Goal: Task Accomplishment & Management: Manage account settings

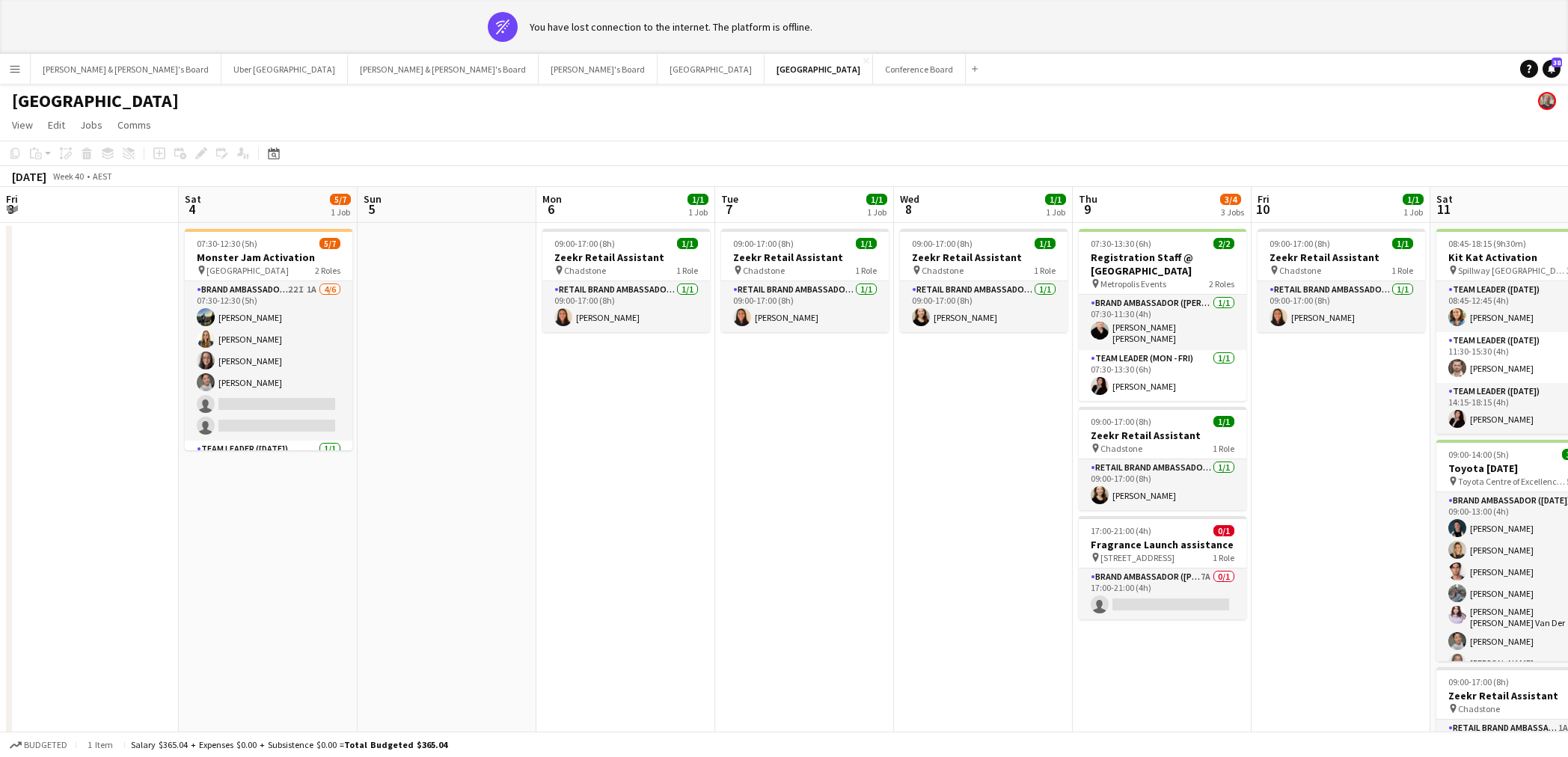
scroll to position [0, 377]
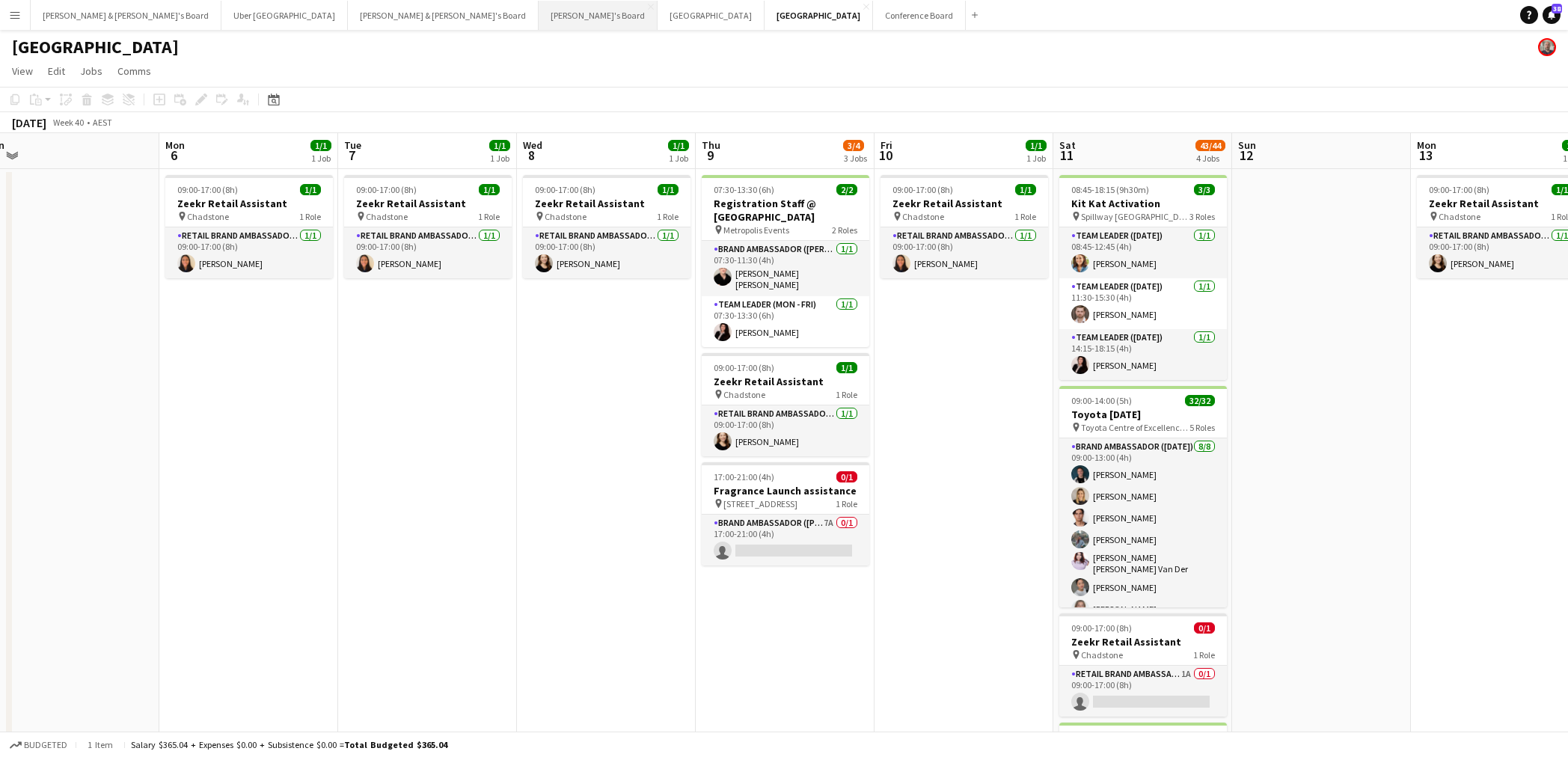
click at [539, 16] on button "Tennille's Board Close" at bounding box center [599, 16] width 119 height 29
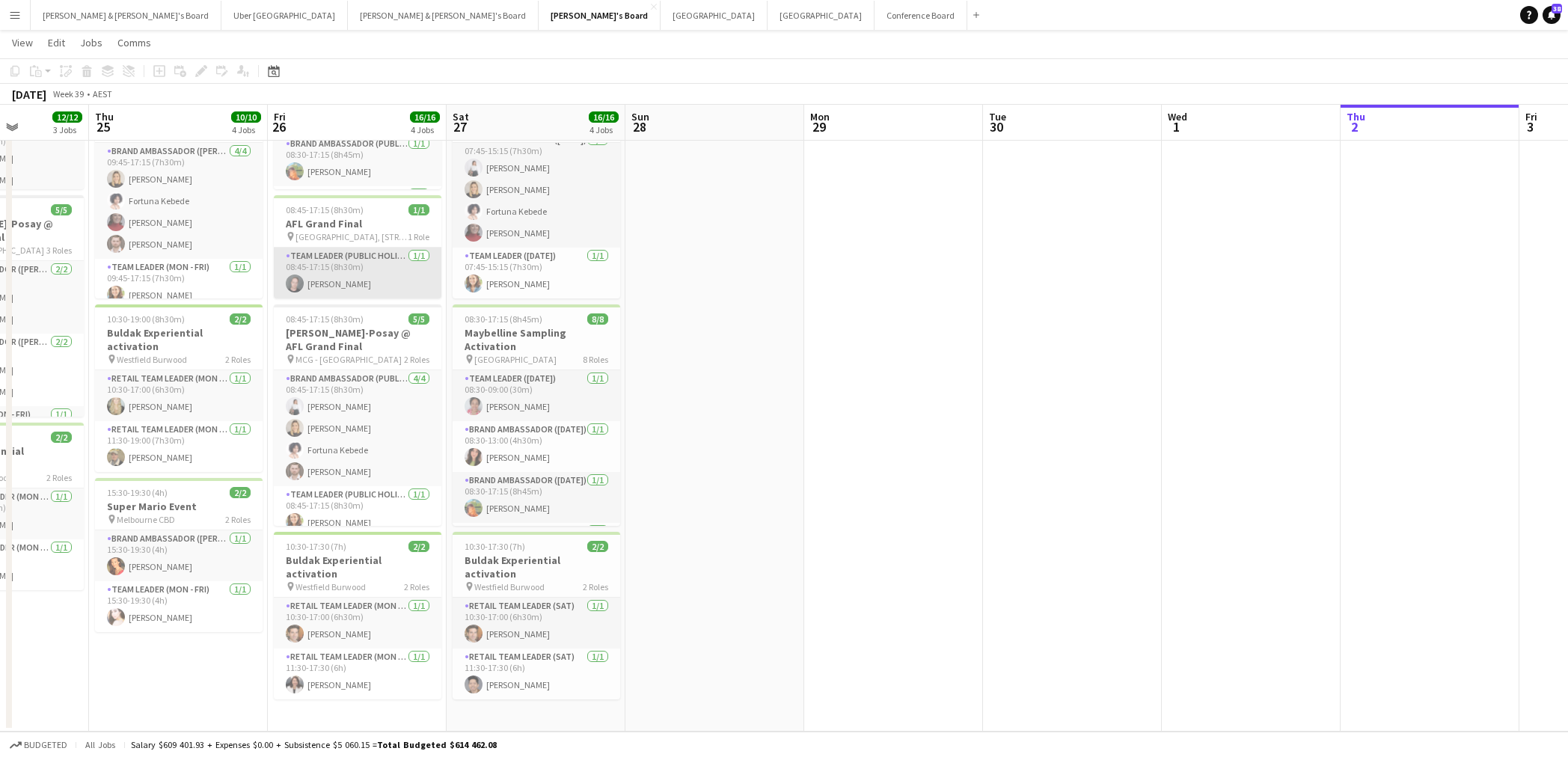
scroll to position [0, 447]
click at [221, 18] on button "Uber Sydney Close" at bounding box center [284, 16] width 127 height 29
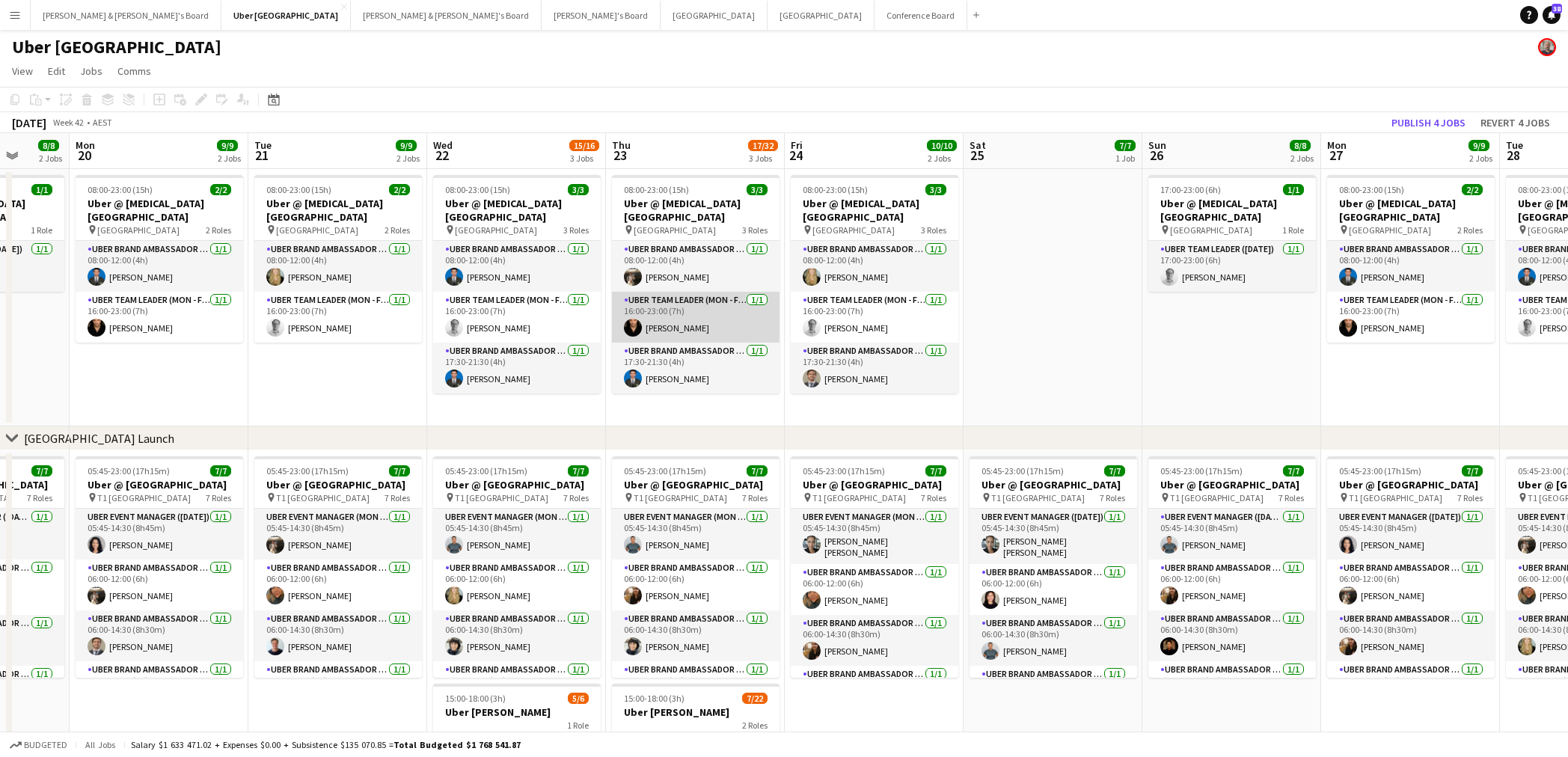
click at [690, 326] on app-card-role "Uber Team Leader (Mon - Fri) [DATE] 16:00-23:00 (7h) [PERSON_NAME]" at bounding box center [695, 317] width 167 height 51
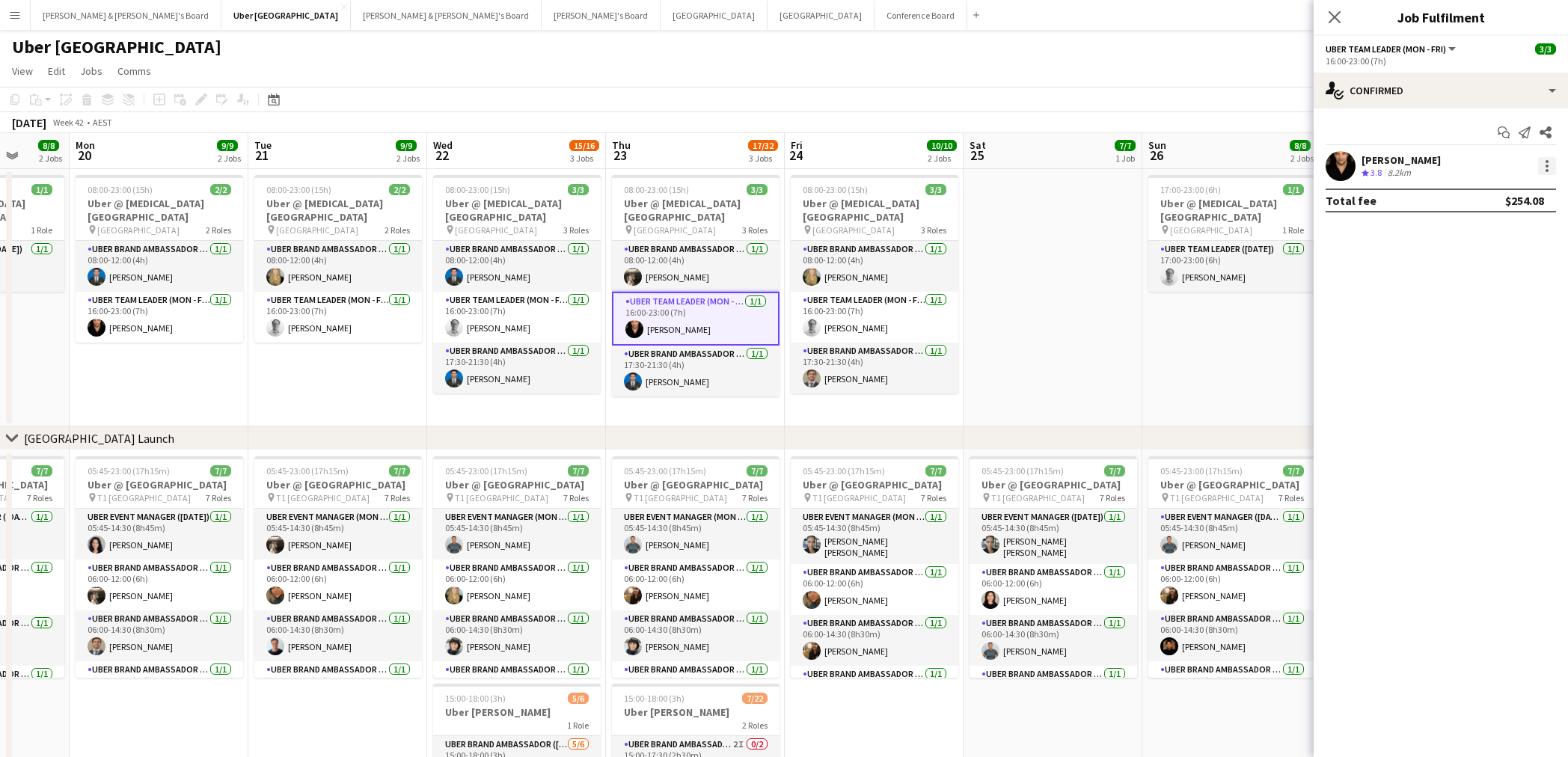
click at [1549, 167] on div at bounding box center [1547, 166] width 18 height 18
click at [1484, 337] on span "Remove" at bounding box center [1473, 337] width 45 height 13
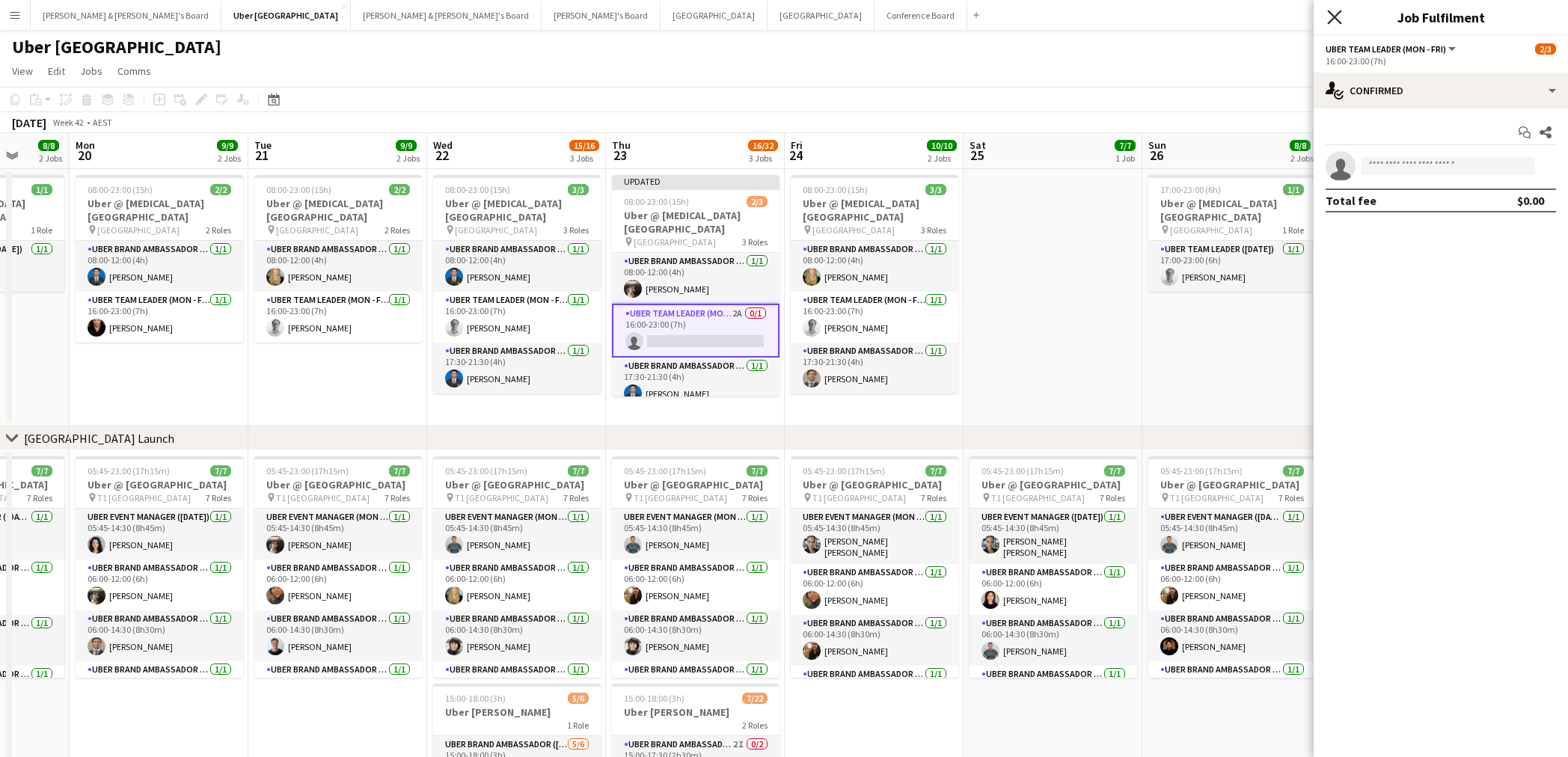
click at [1339, 15] on icon "Close pop-in" at bounding box center [1334, 16] width 14 height 14
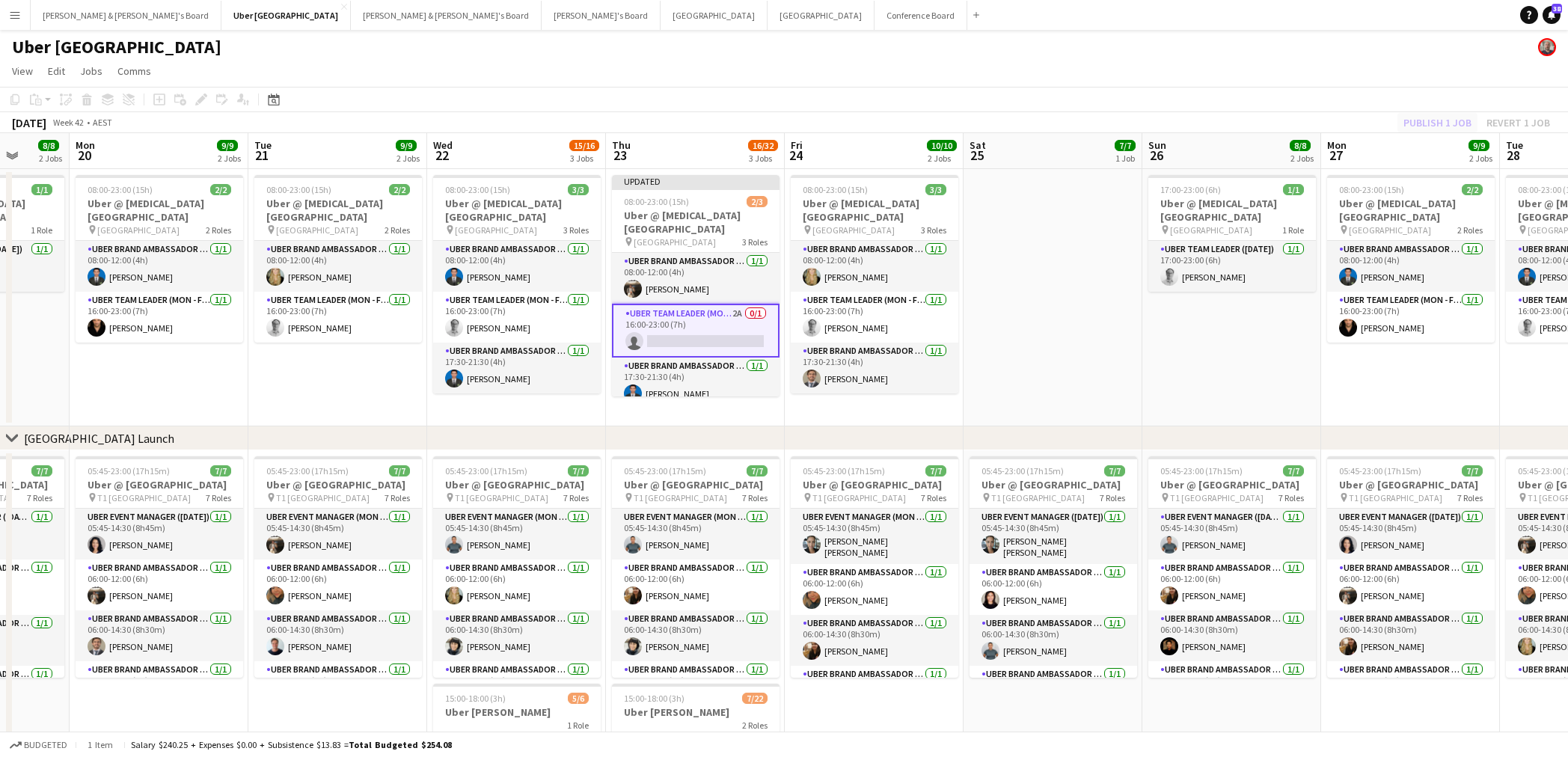
click at [1412, 124] on div "Publish 1 job Revert 1 job" at bounding box center [1477, 122] width 183 height 20
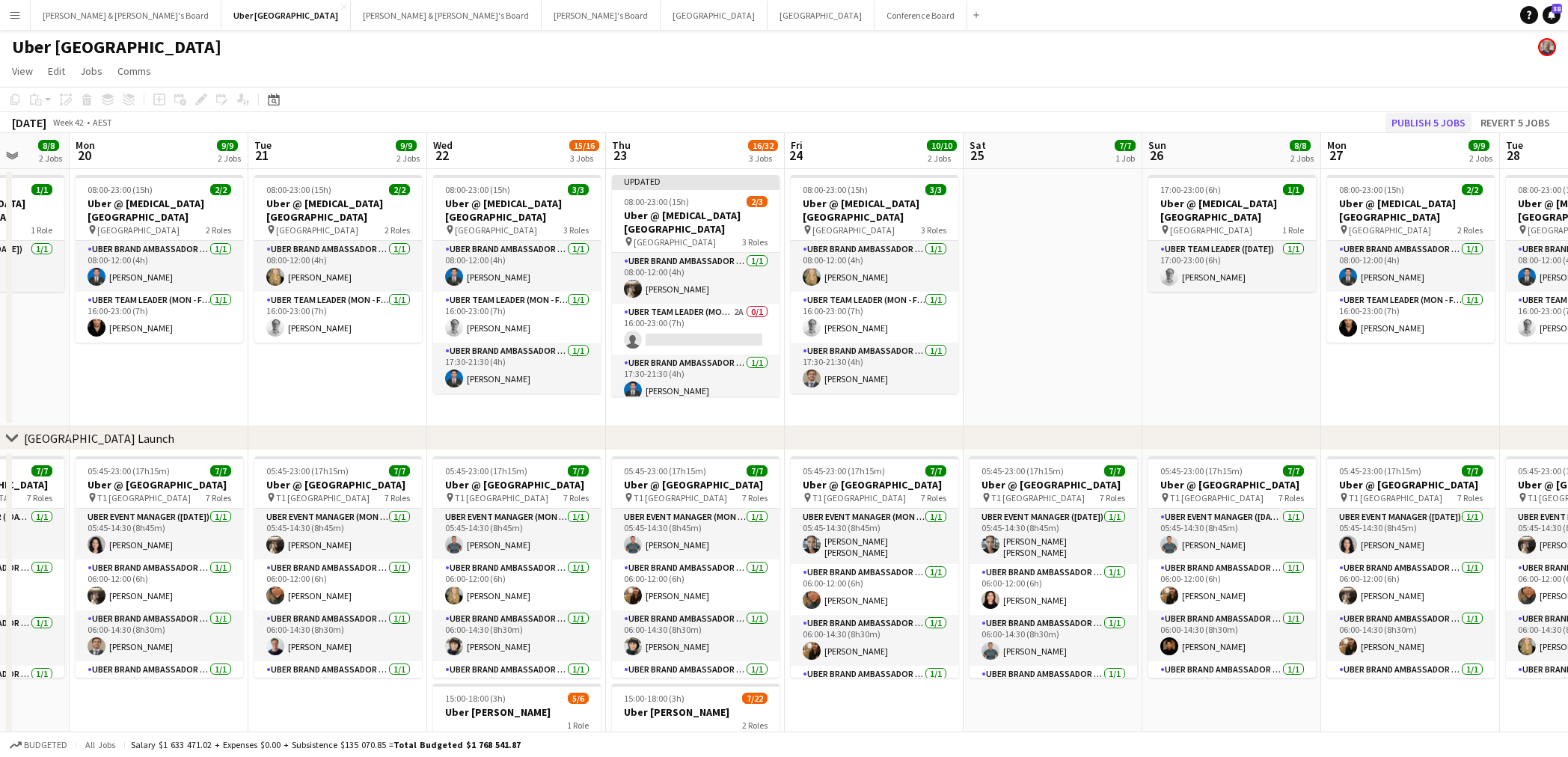
click at [1417, 120] on button "Publish 5 jobs" at bounding box center [1428, 122] width 86 height 20
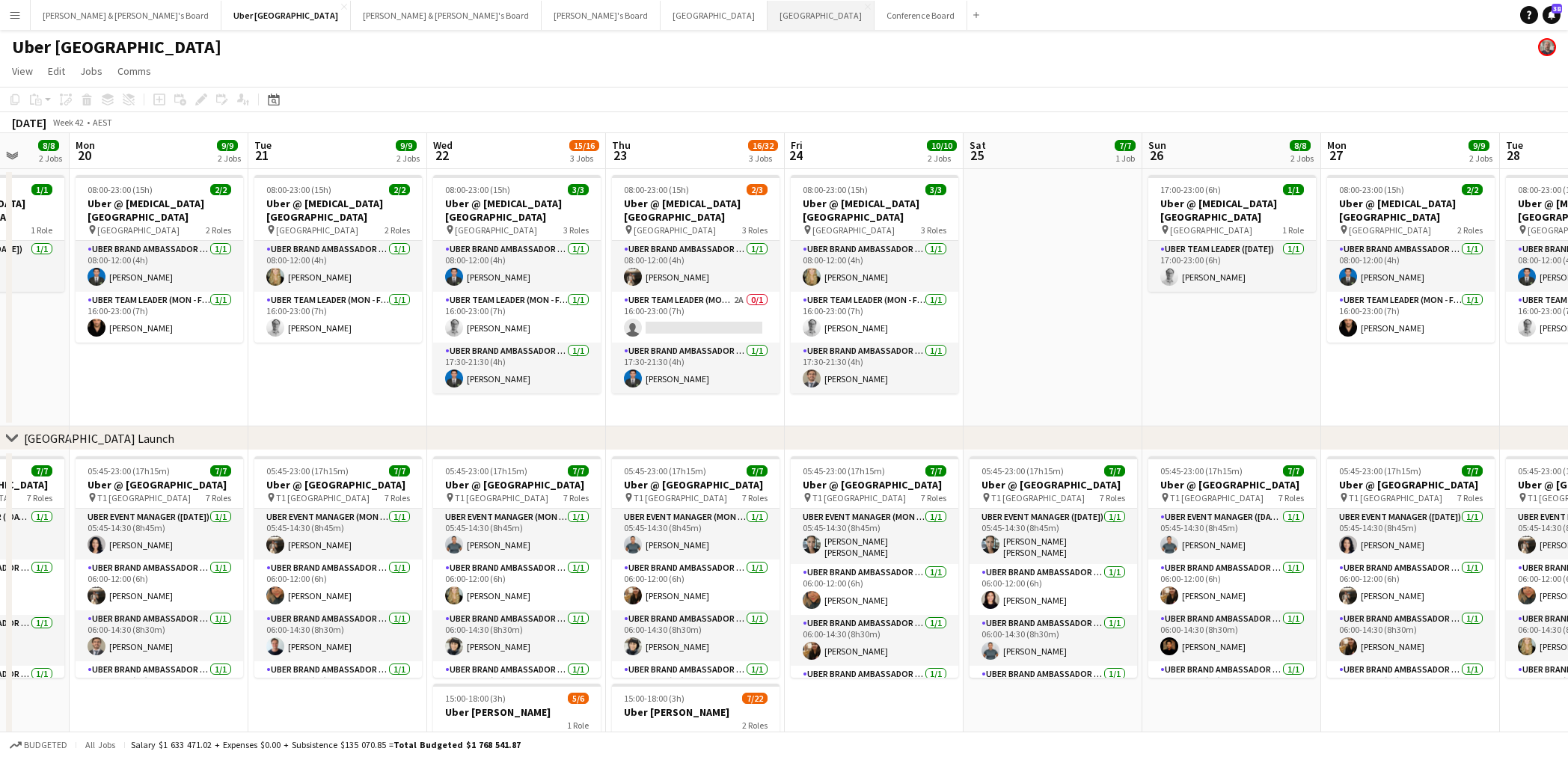
click at [768, 17] on button "Melbourne Close" at bounding box center [821, 16] width 107 height 29
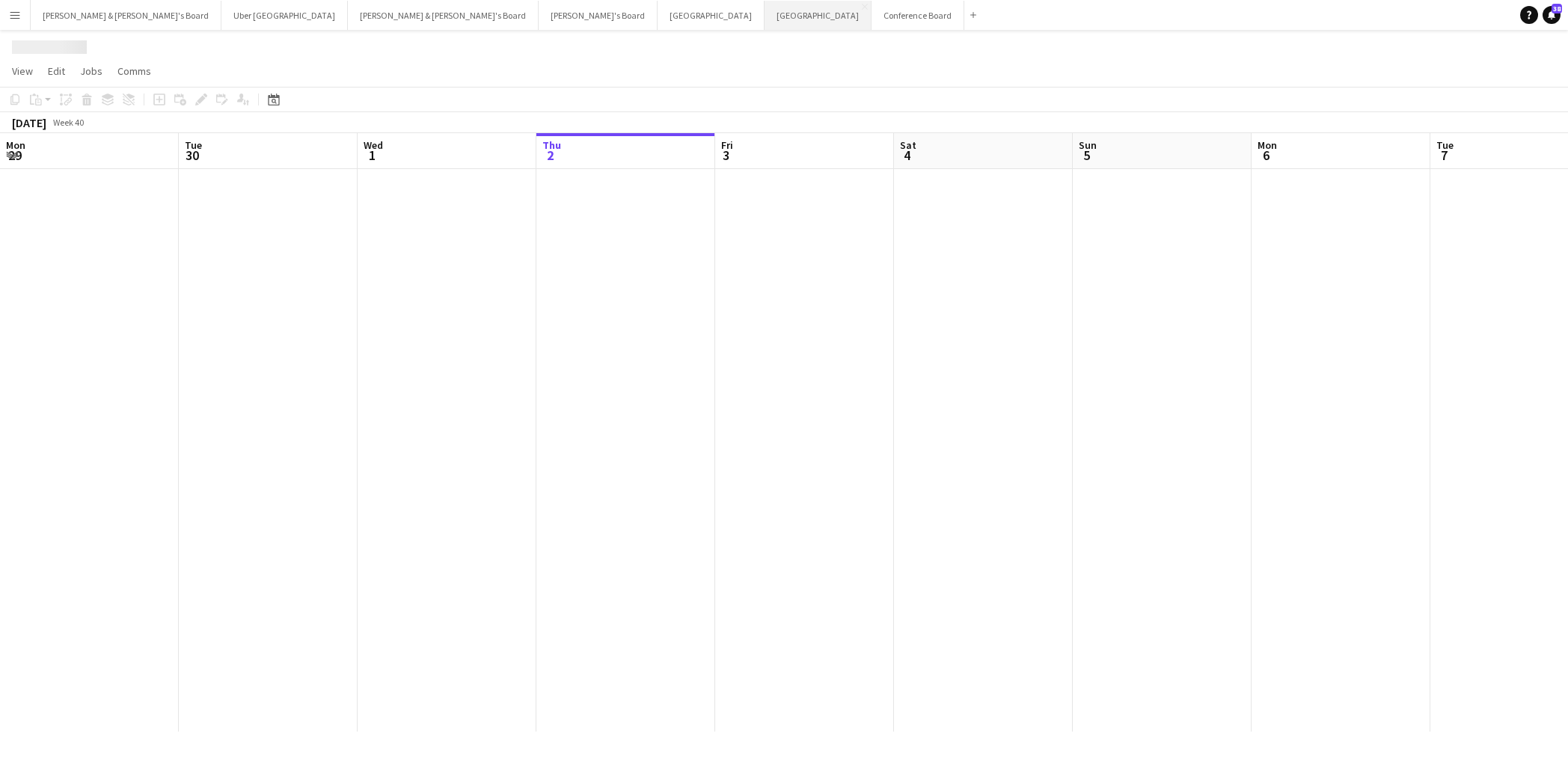
scroll to position [0, 358]
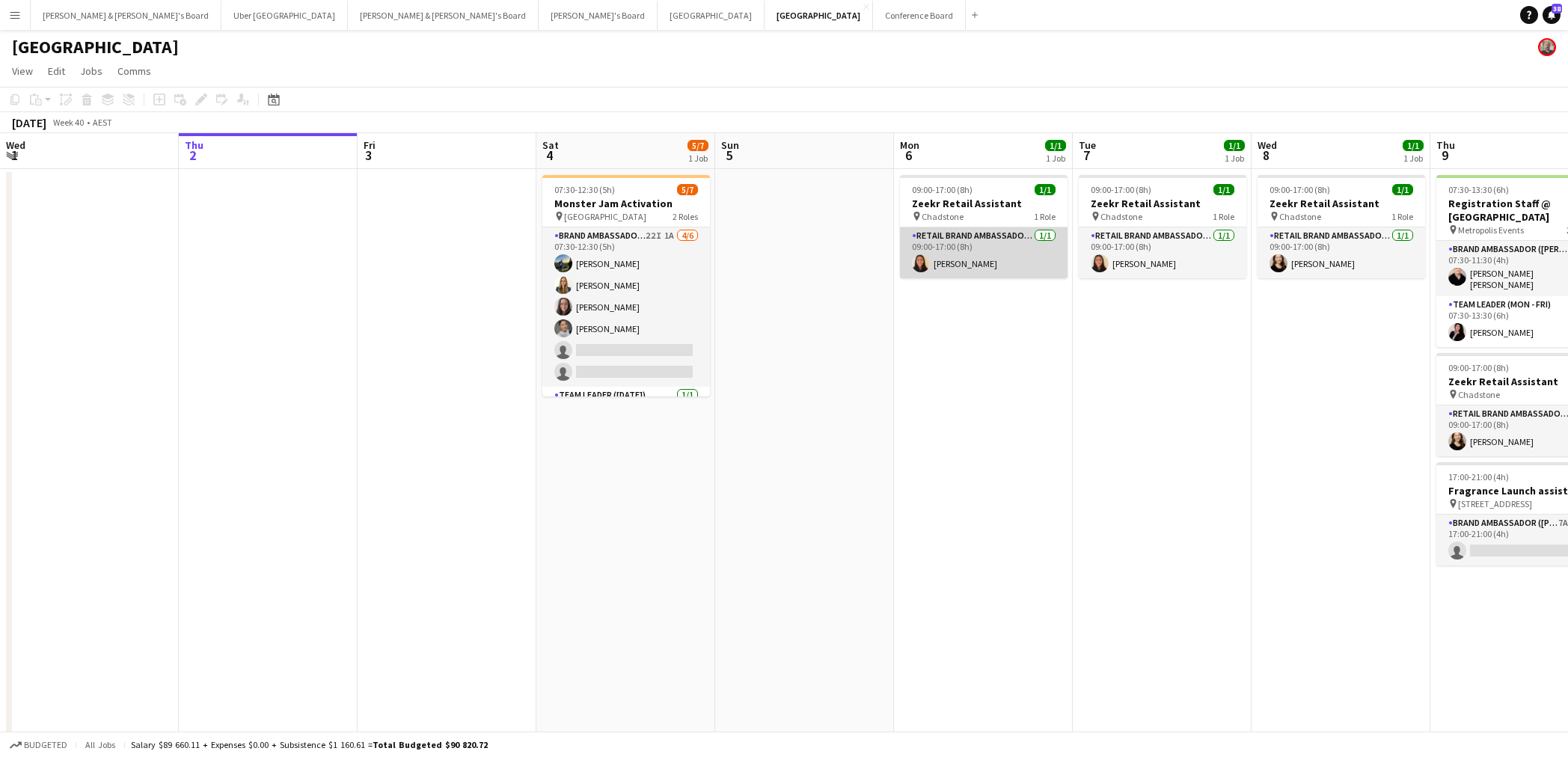
click at [973, 266] on app-card-role "RETAIL Brand Ambassador (Mon - Fri) [DATE] 09:00-17:00 (8h) [PERSON_NAME]" at bounding box center [983, 252] width 167 height 51
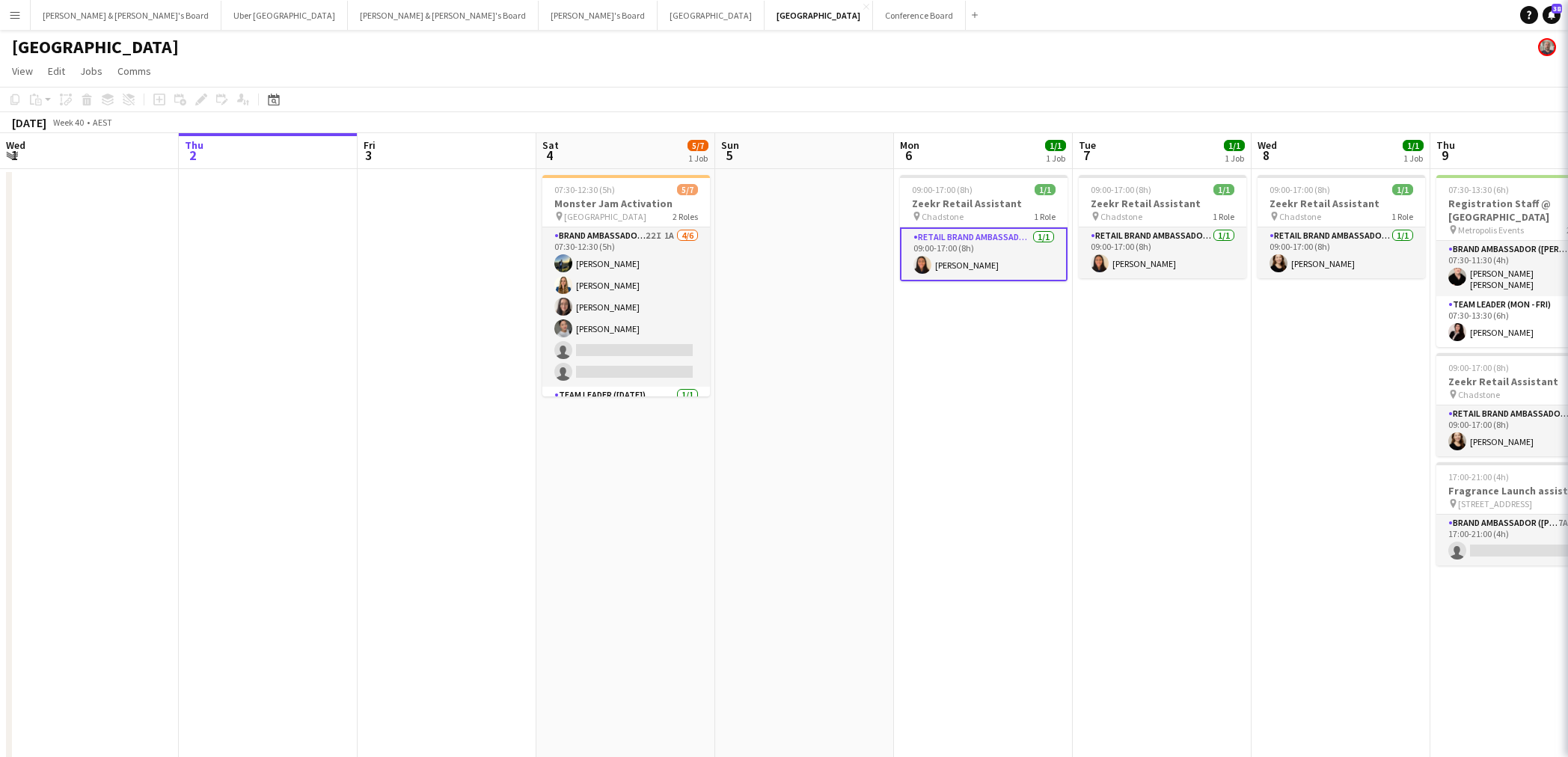
scroll to position [0, 357]
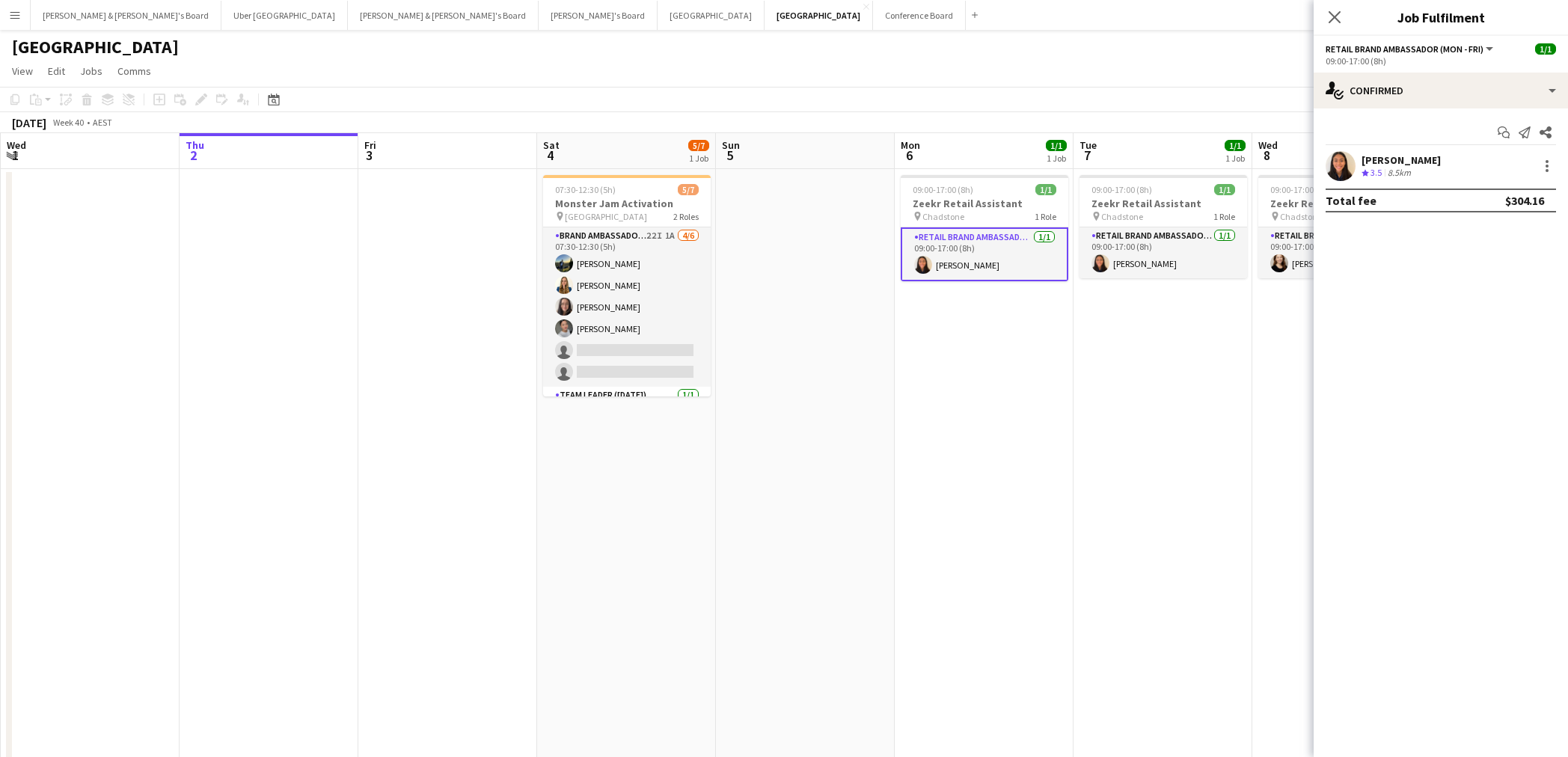
click at [1405, 157] on div "[PERSON_NAME]" at bounding box center [1401, 160] width 79 height 13
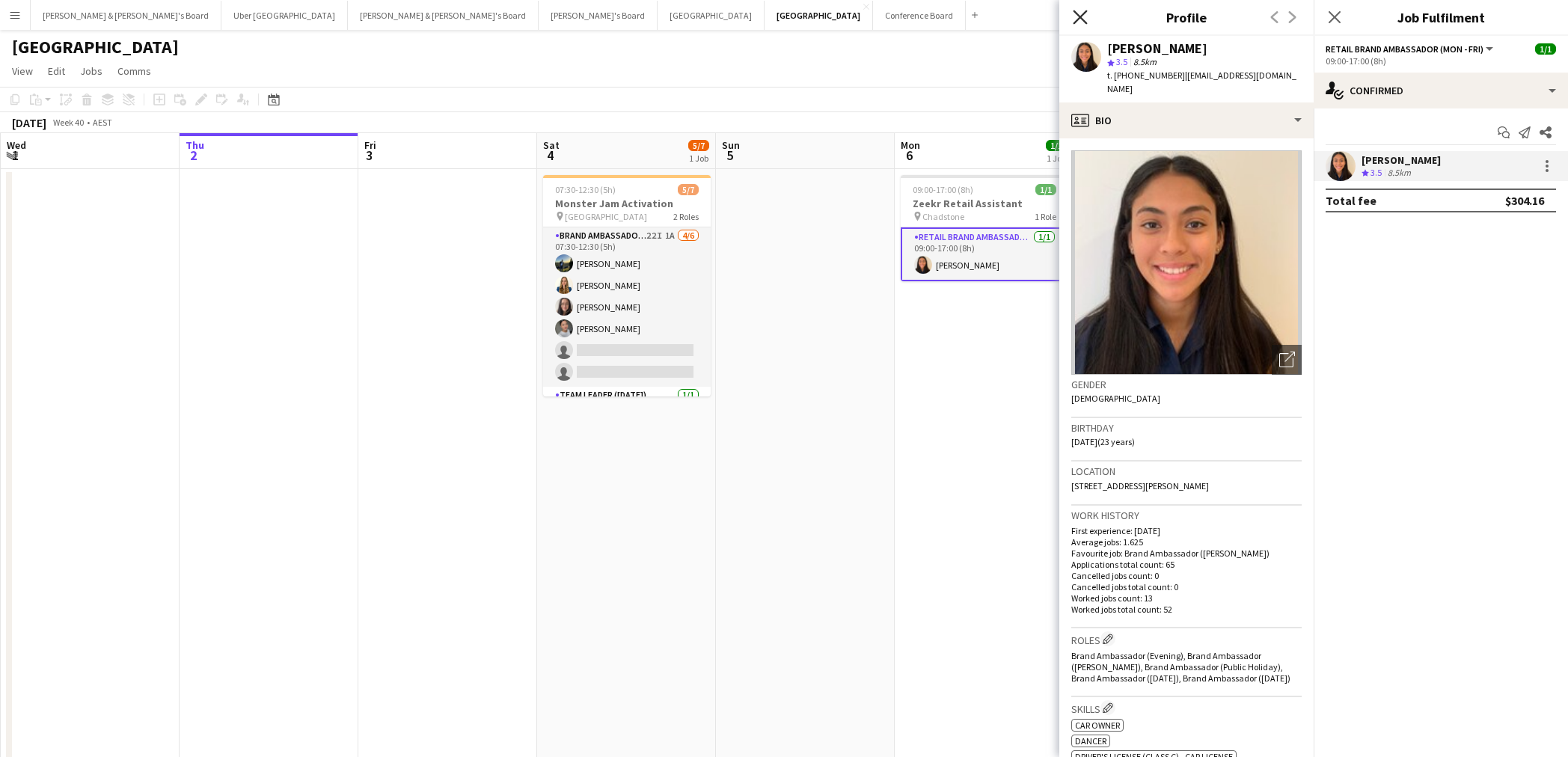
click at [1078, 13] on icon "Close pop-in" at bounding box center [1080, 16] width 14 height 14
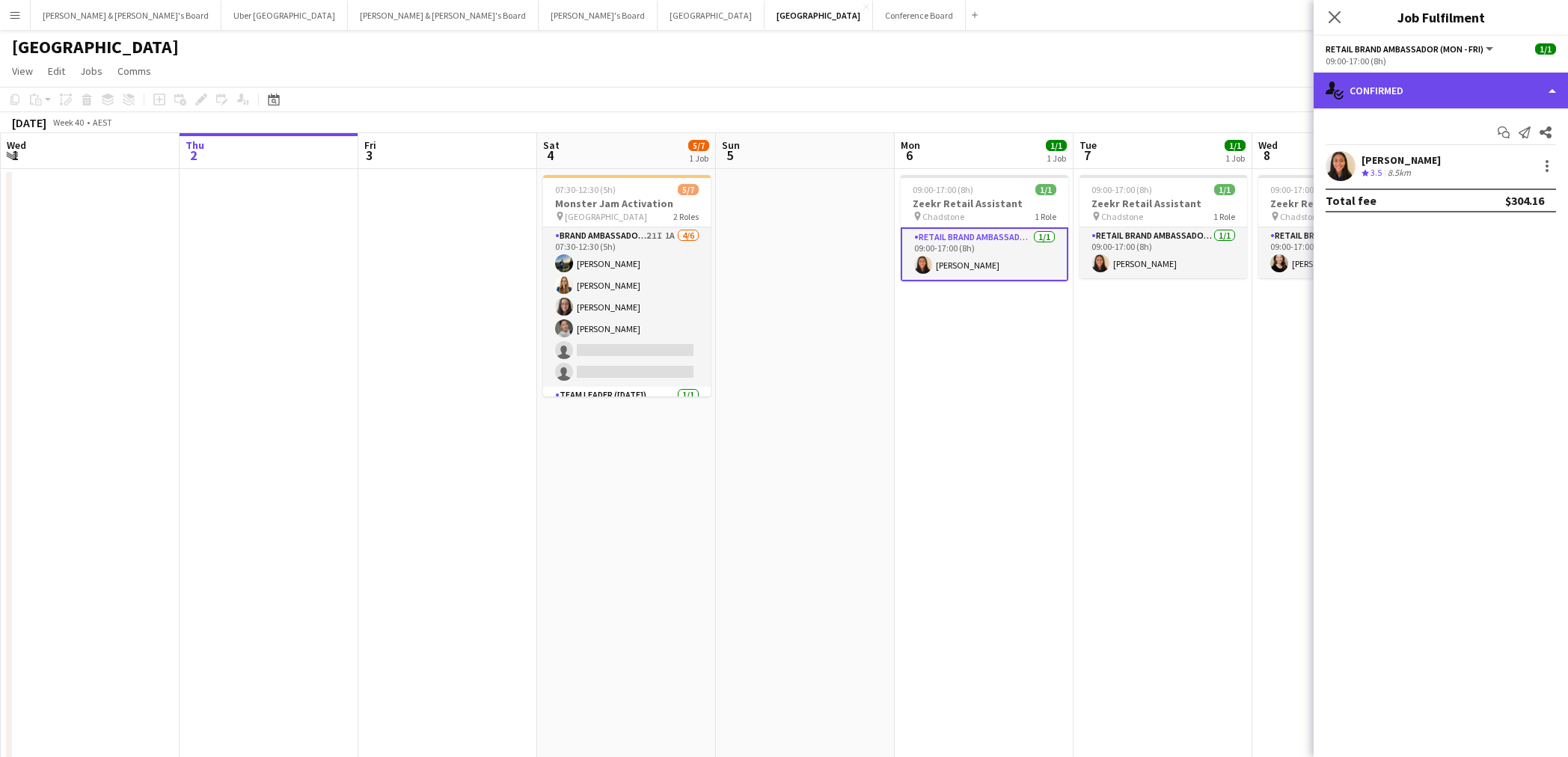
click at [1422, 85] on div "single-neutral-actions-check-2 Confirmed" at bounding box center [1441, 91] width 254 height 36
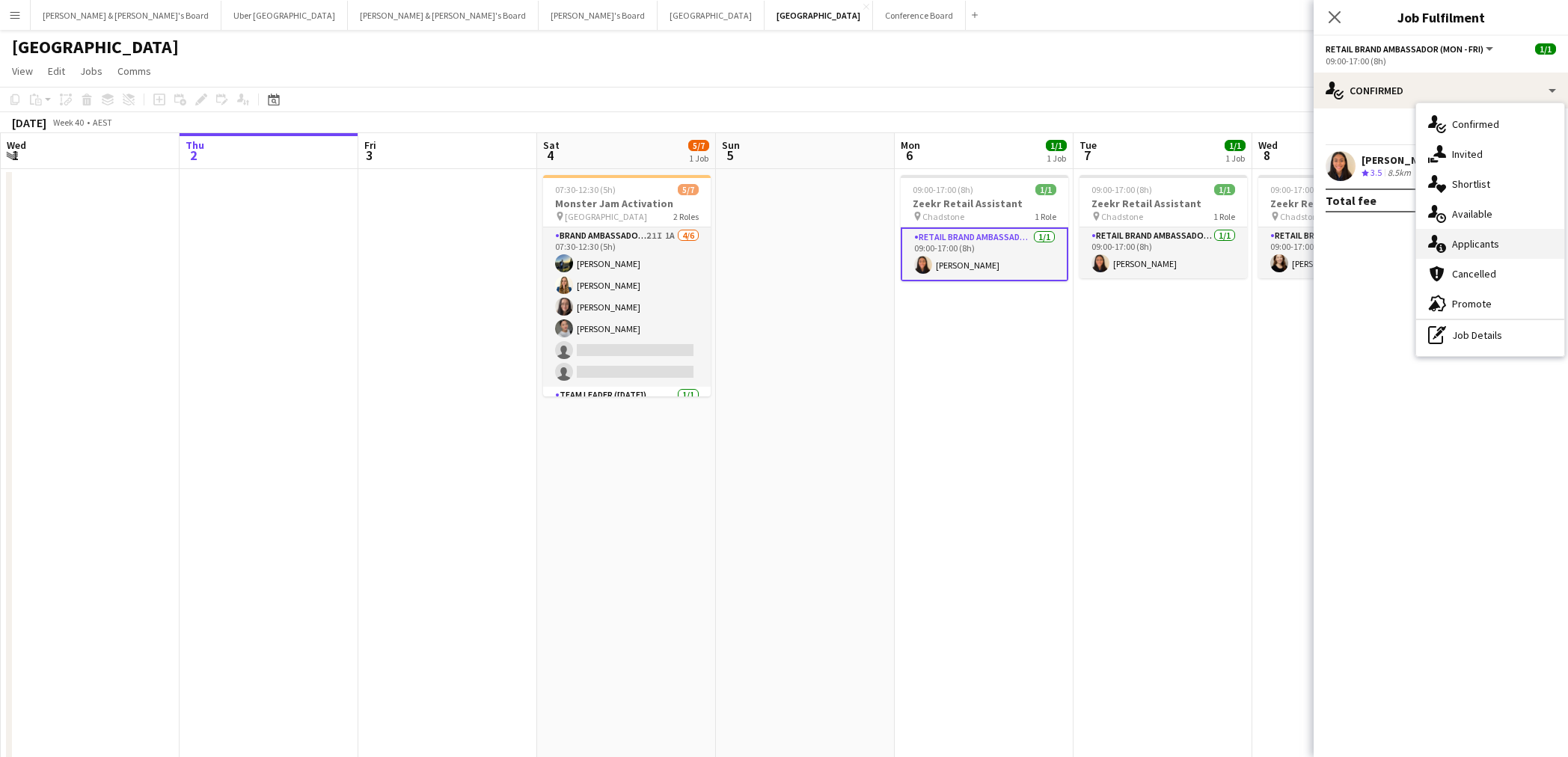
click at [1474, 243] on span "Applicants" at bounding box center [1476, 243] width 47 height 13
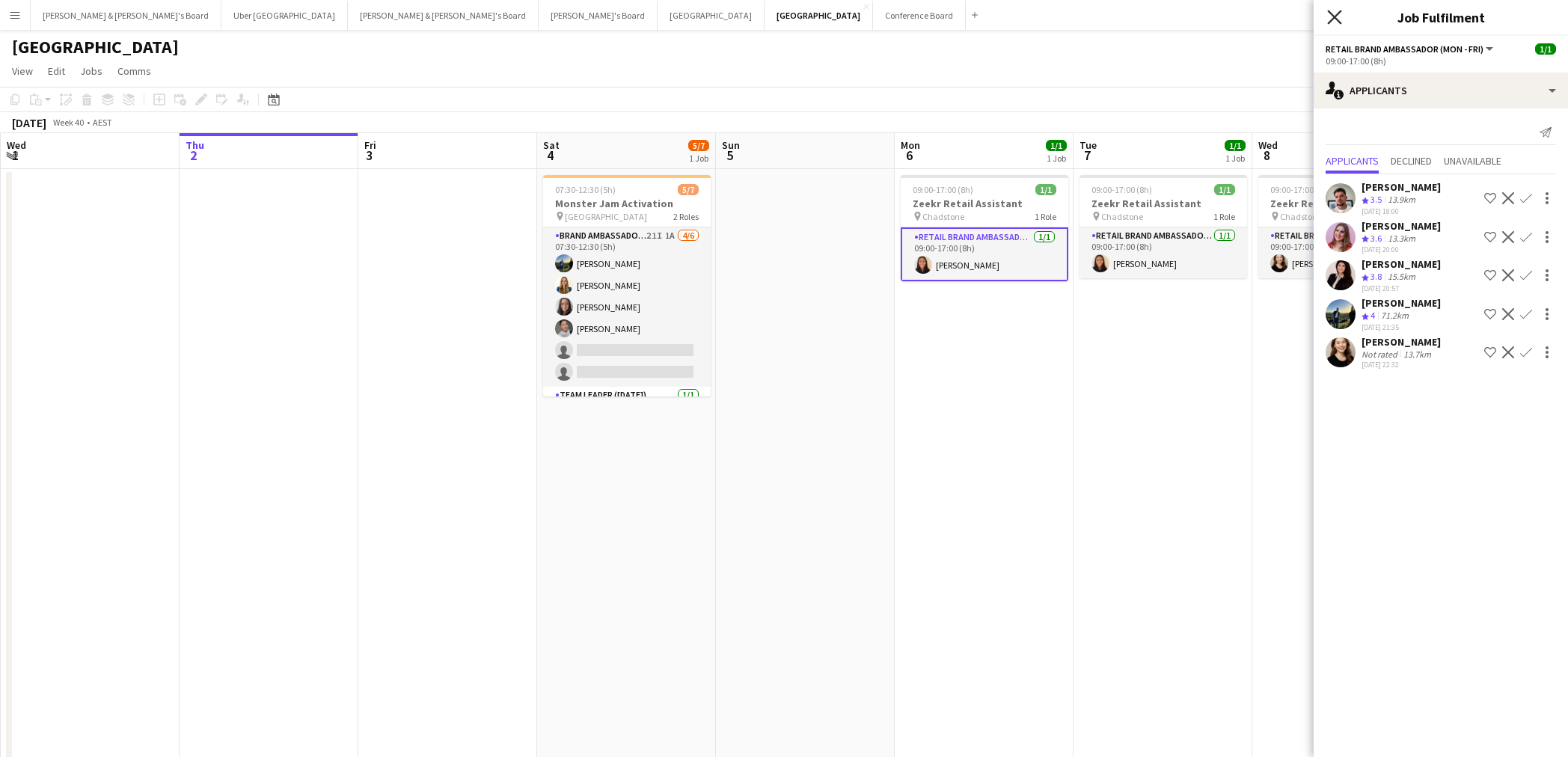
click at [1332, 17] on icon "Close pop-in" at bounding box center [1334, 16] width 14 height 14
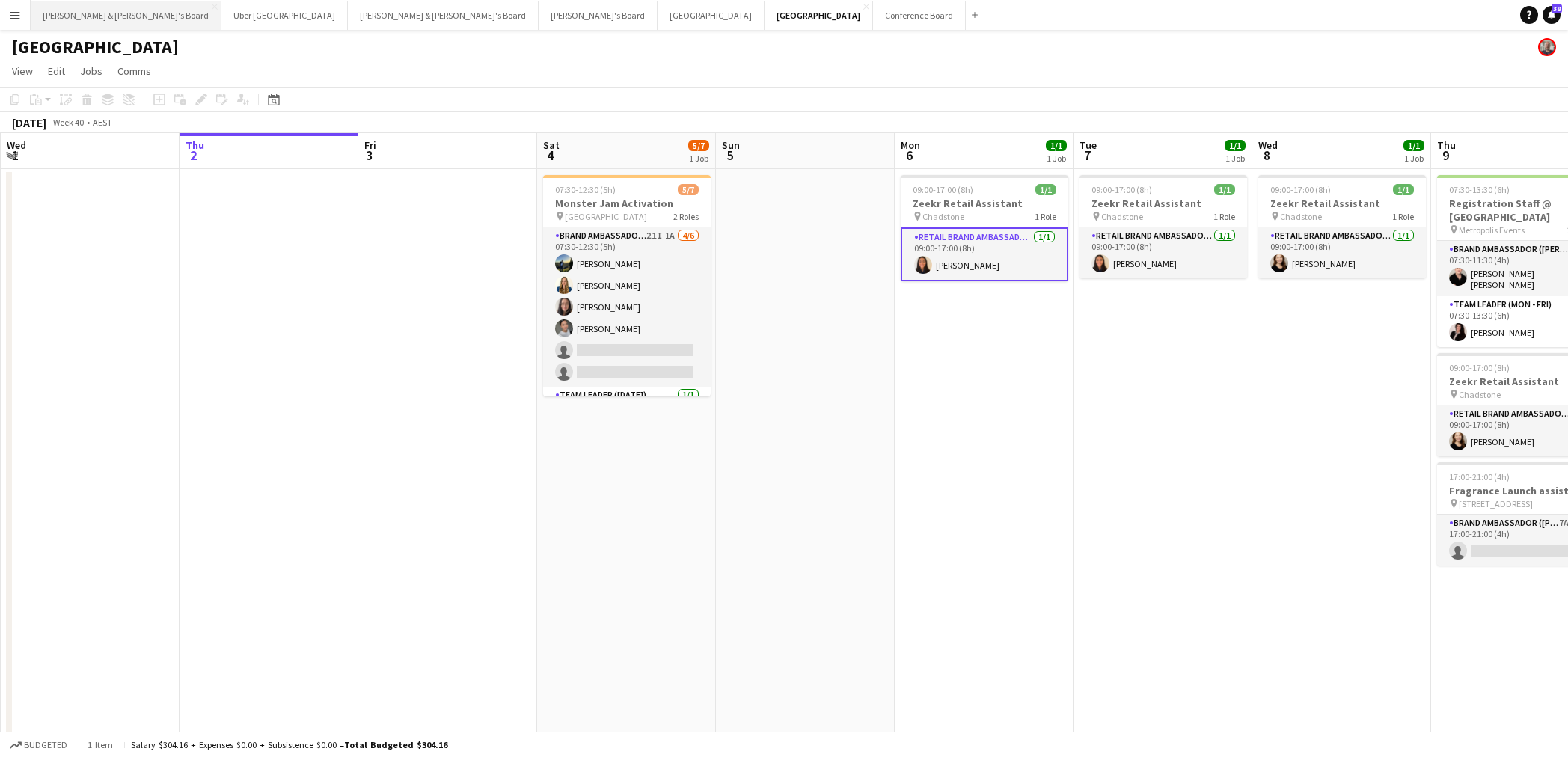
click at [87, 17] on button "[PERSON_NAME] & [PERSON_NAME]'s Board Close" at bounding box center [127, 16] width 191 height 29
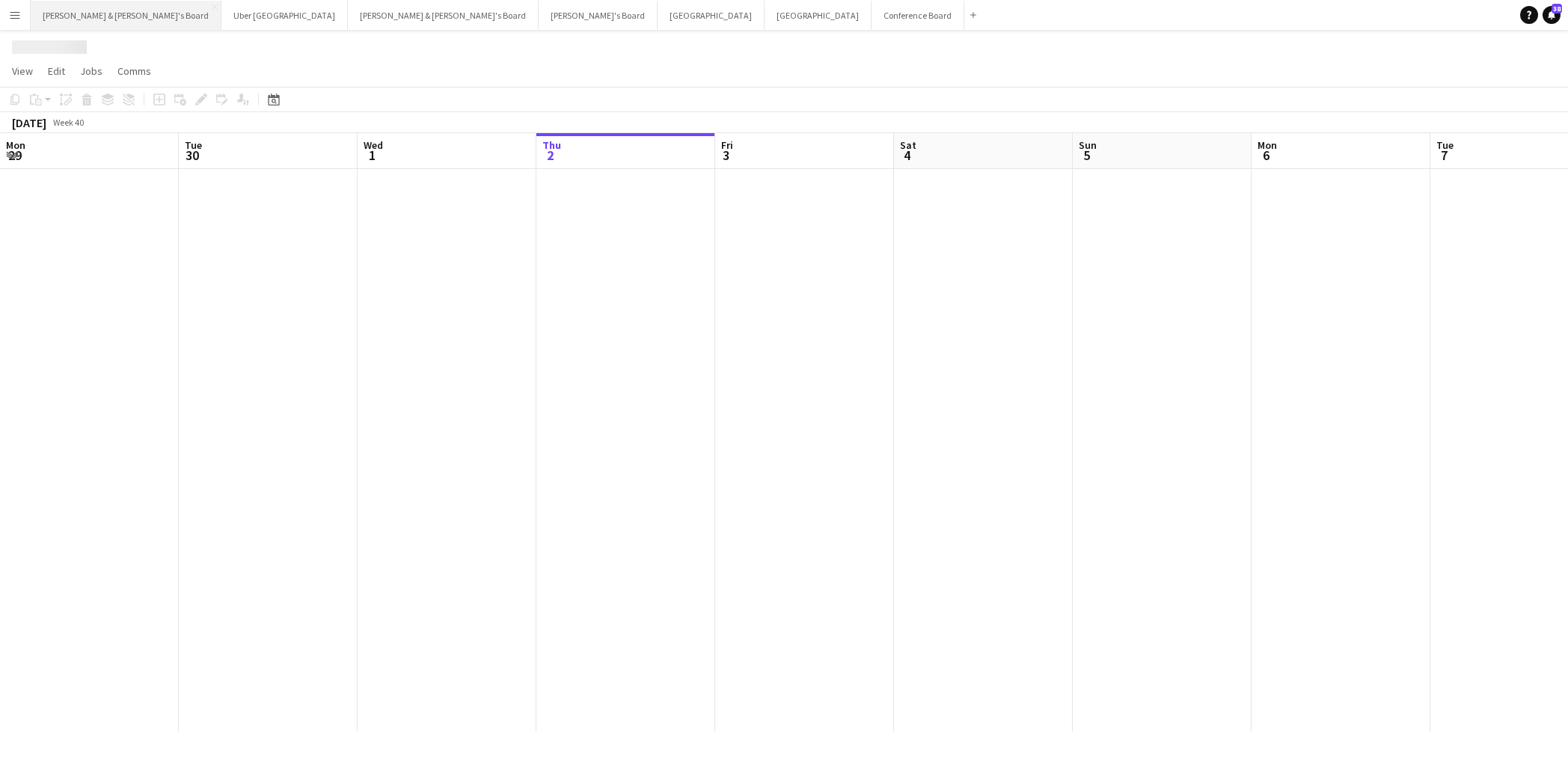
scroll to position [0, 358]
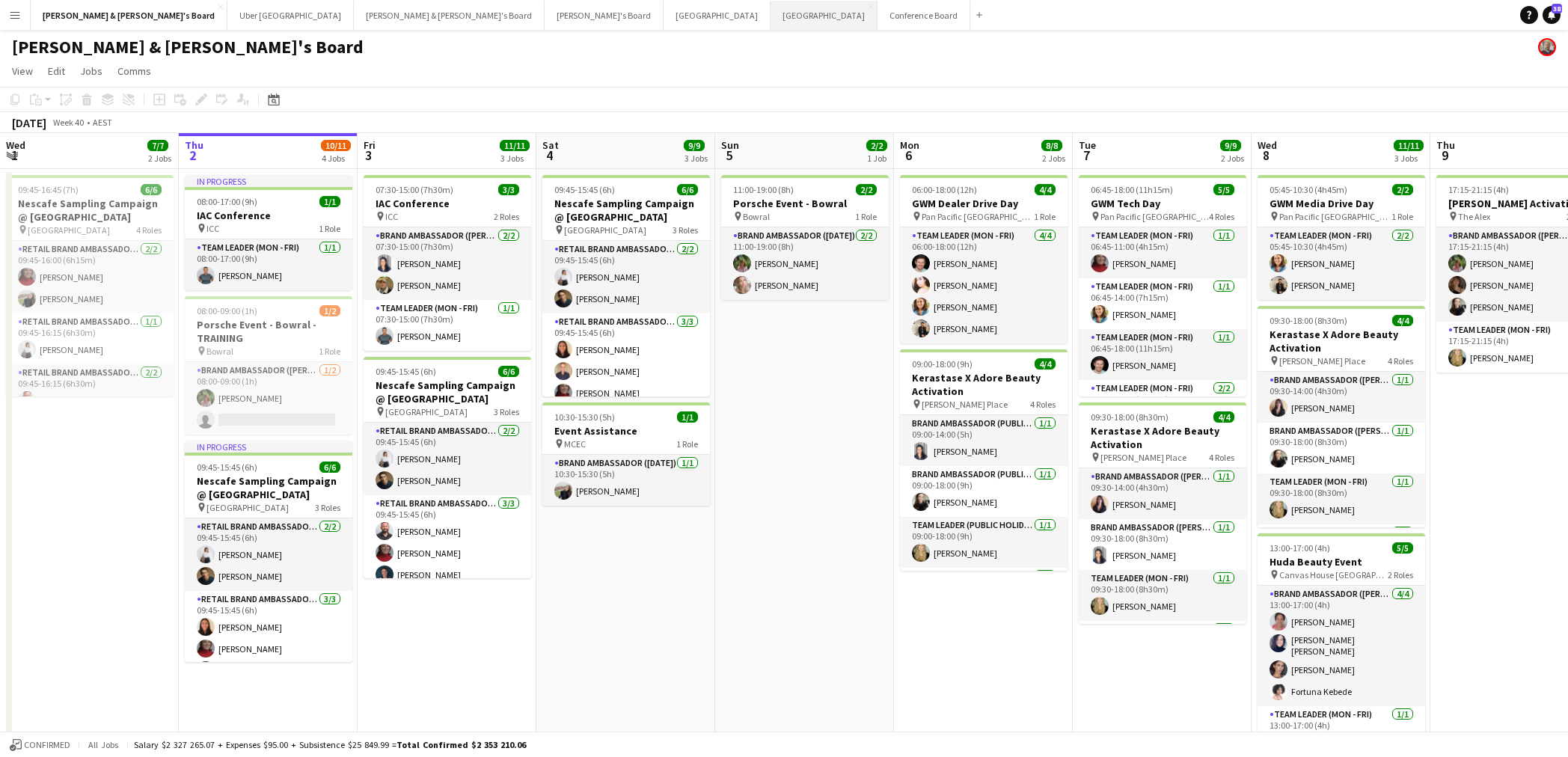
click at [771, 17] on button "Melbourne Close" at bounding box center [824, 16] width 107 height 29
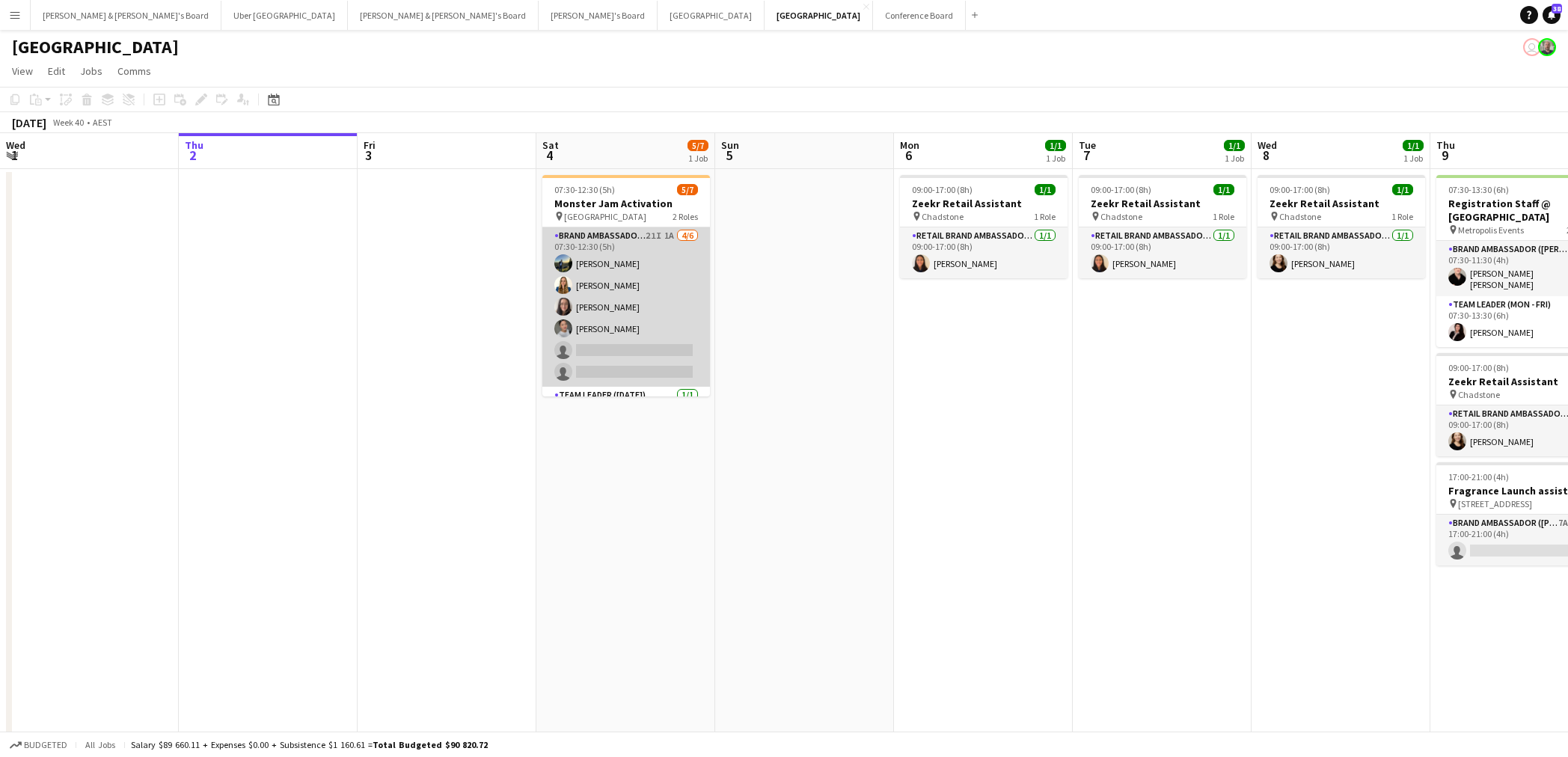
click at [639, 347] on app-card-role "Brand Ambassador ([DATE]) 21I 1A [DATE] 07:30-12:30 (5h) [PERSON_NAME] [PERSON_…" at bounding box center [626, 306] width 167 height 159
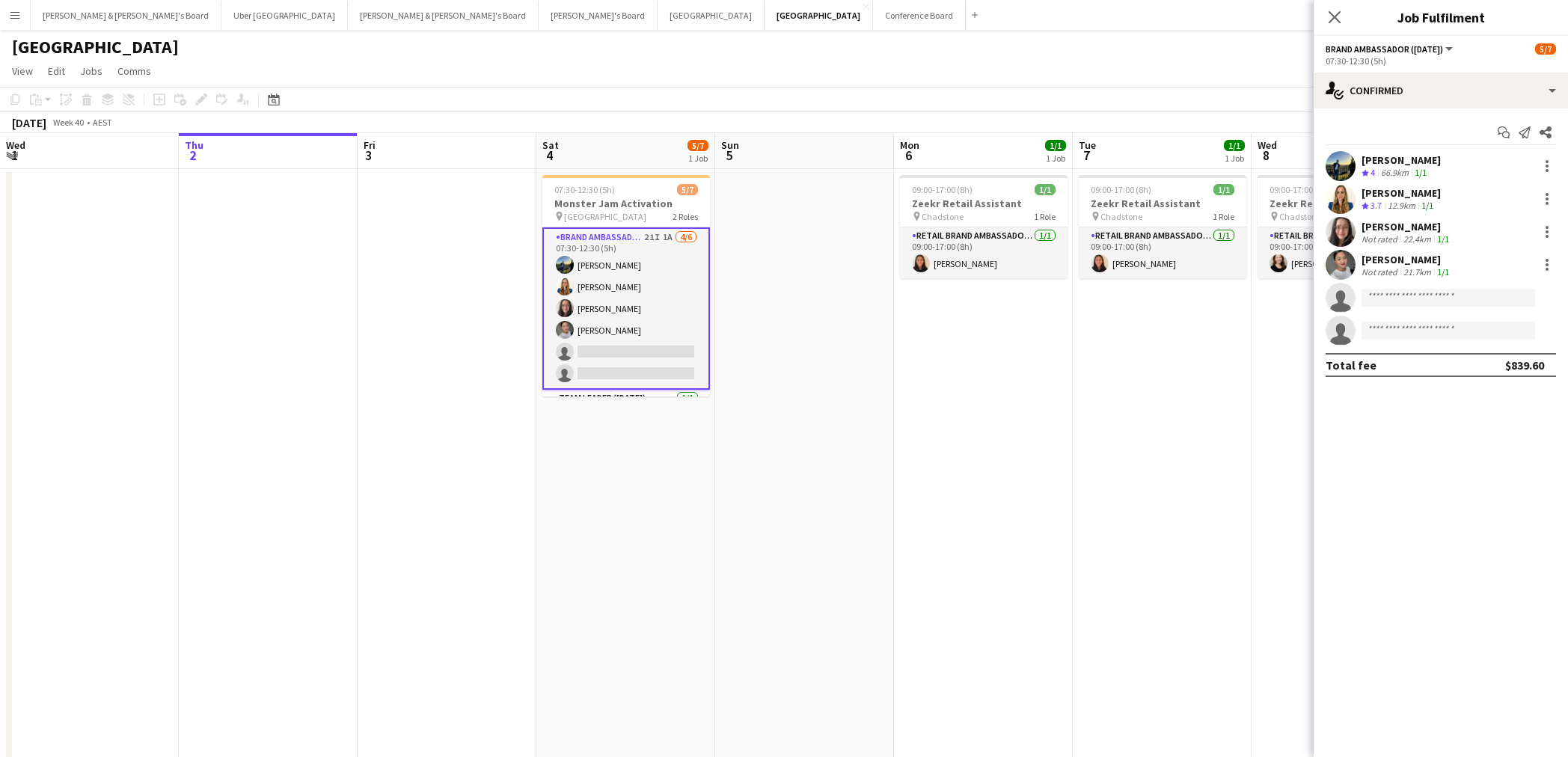
click at [1417, 263] on div "[PERSON_NAME]" at bounding box center [1406, 260] width 91 height 13
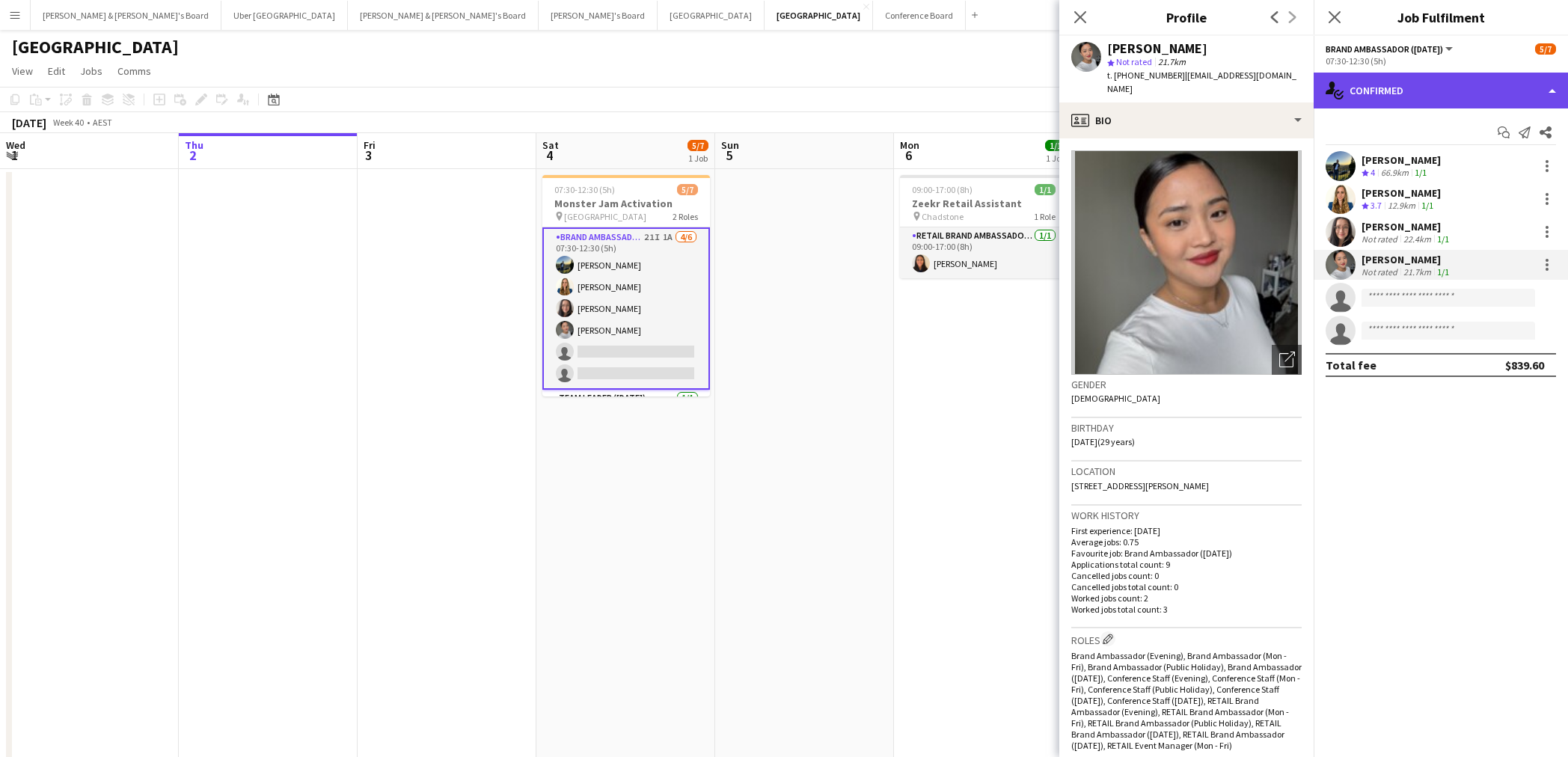
click at [1406, 100] on div "single-neutral-actions-check-2 Confirmed" at bounding box center [1441, 91] width 254 height 36
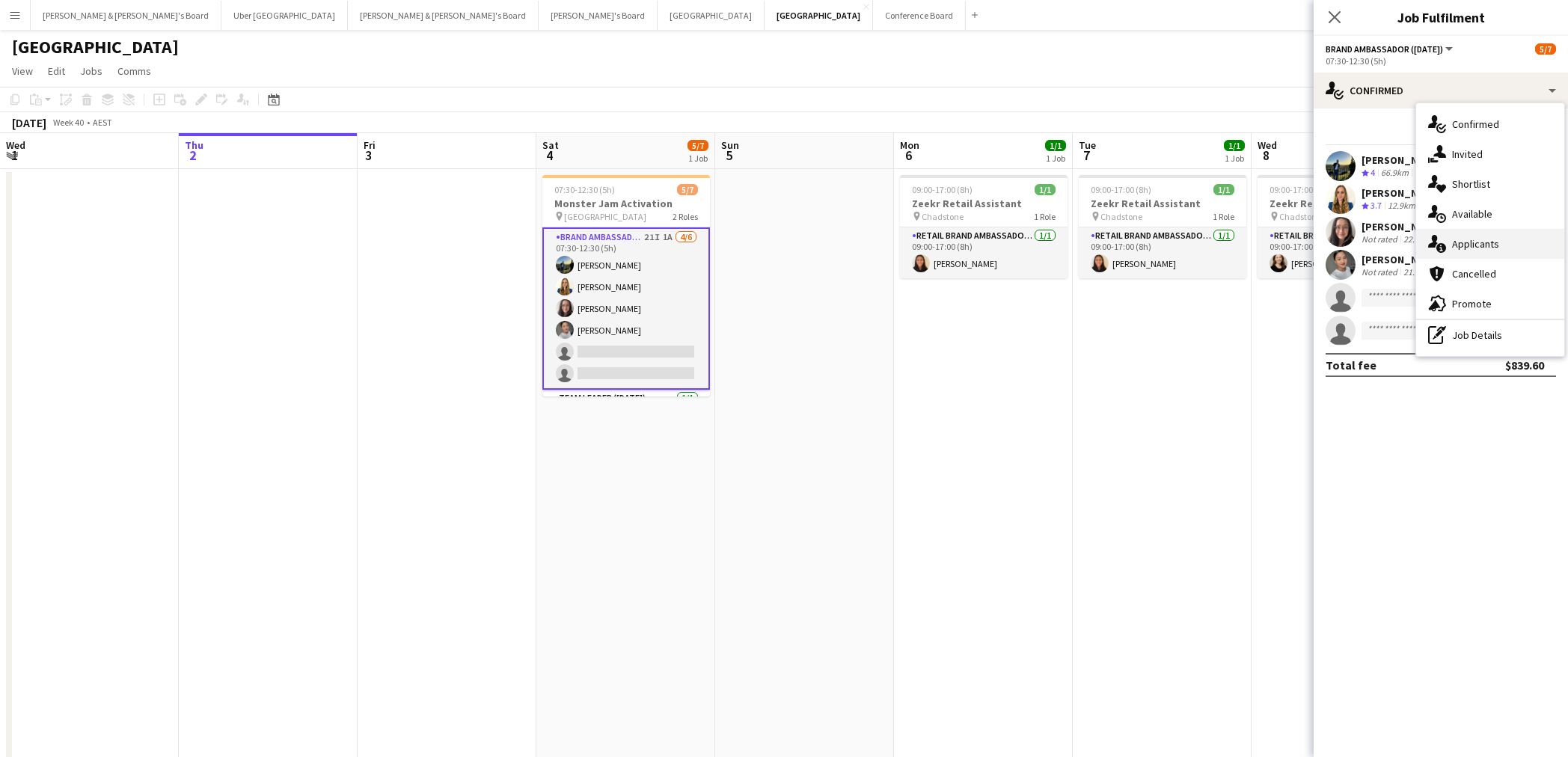
click at [1503, 247] on div "single-neutral-actions-information Applicants" at bounding box center [1490, 243] width 148 height 30
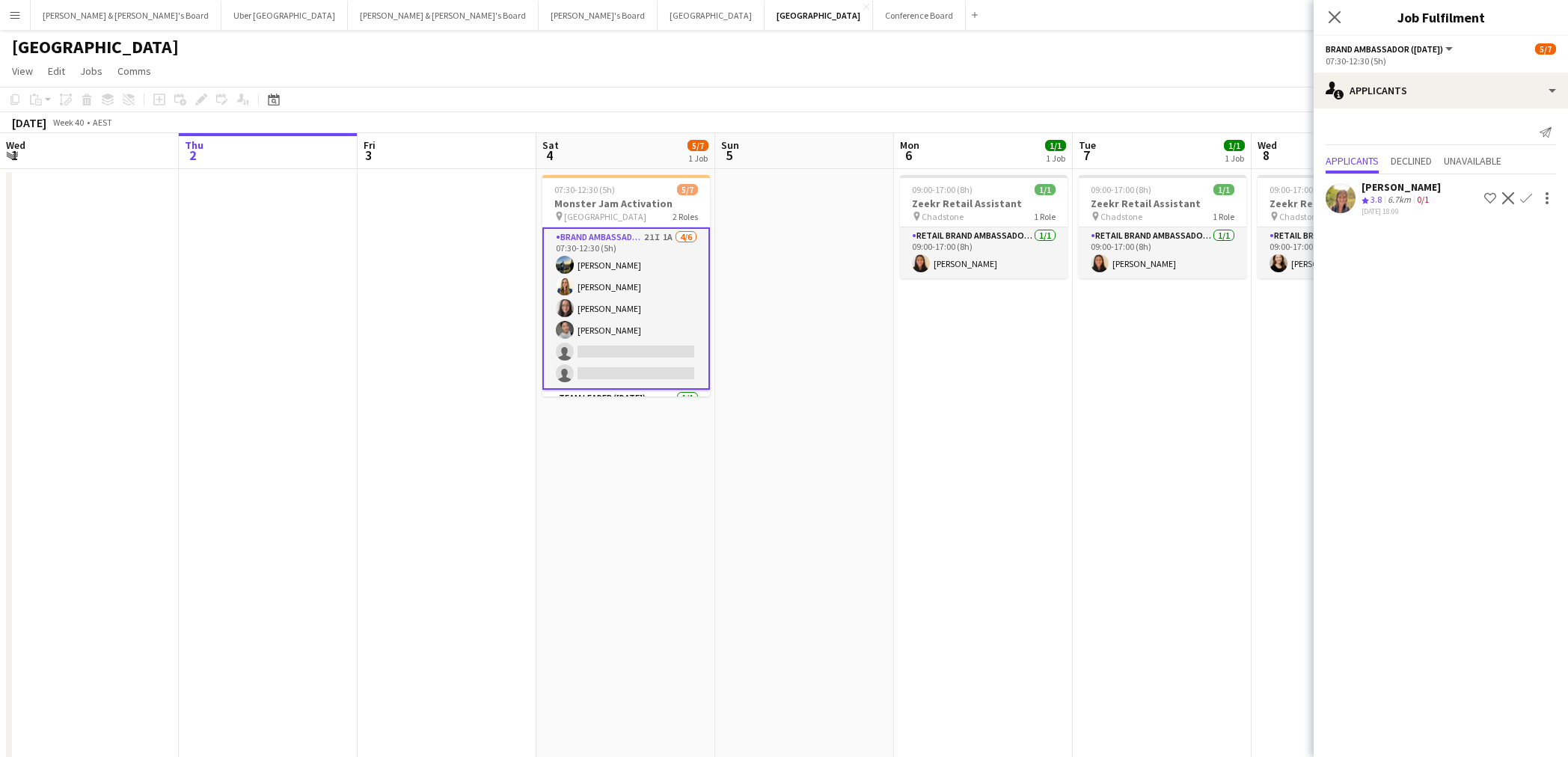
click at [1334, 15] on icon "Close pop-in" at bounding box center [1334, 17] width 12 height 12
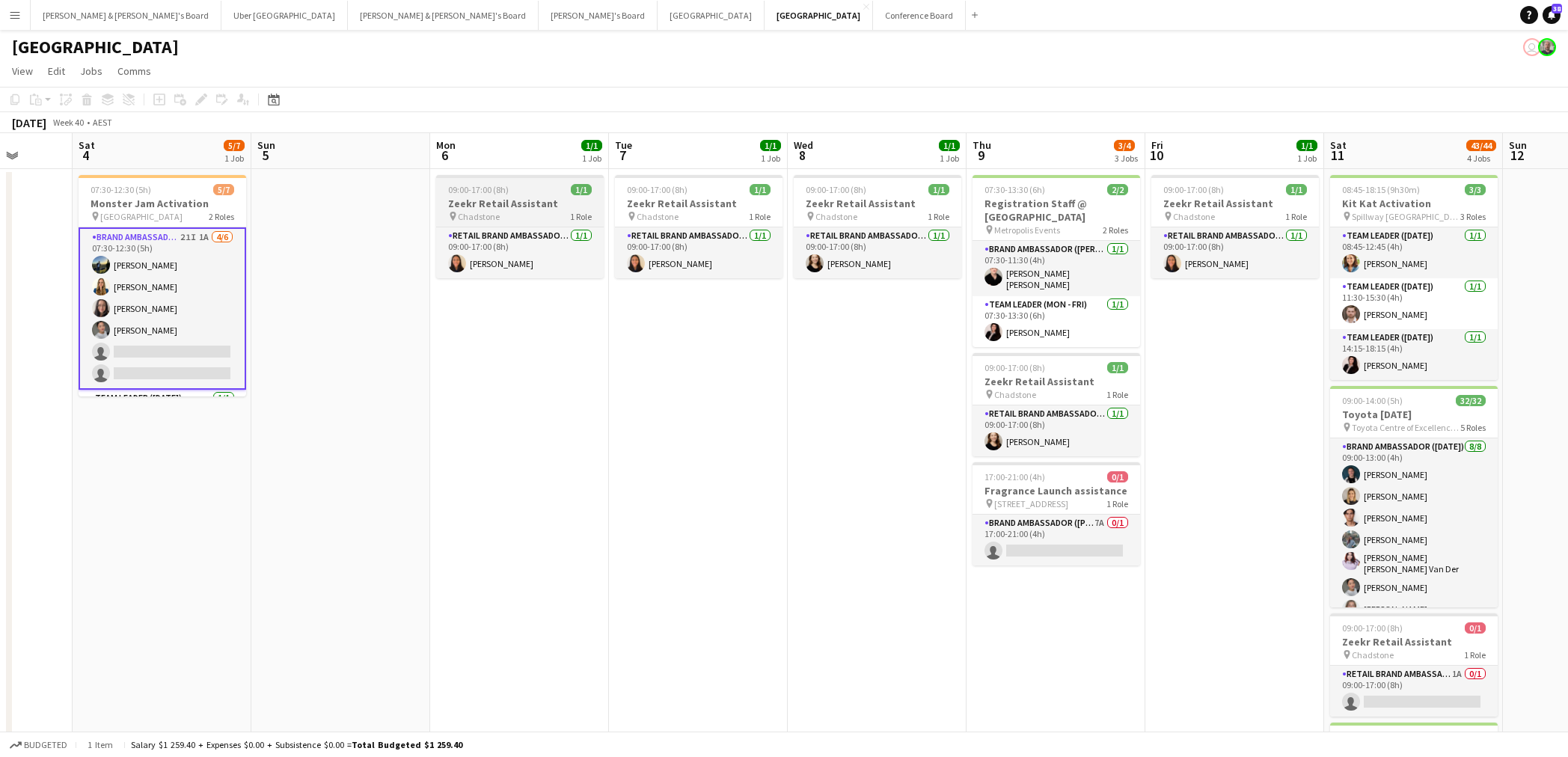
scroll to position [0, 468]
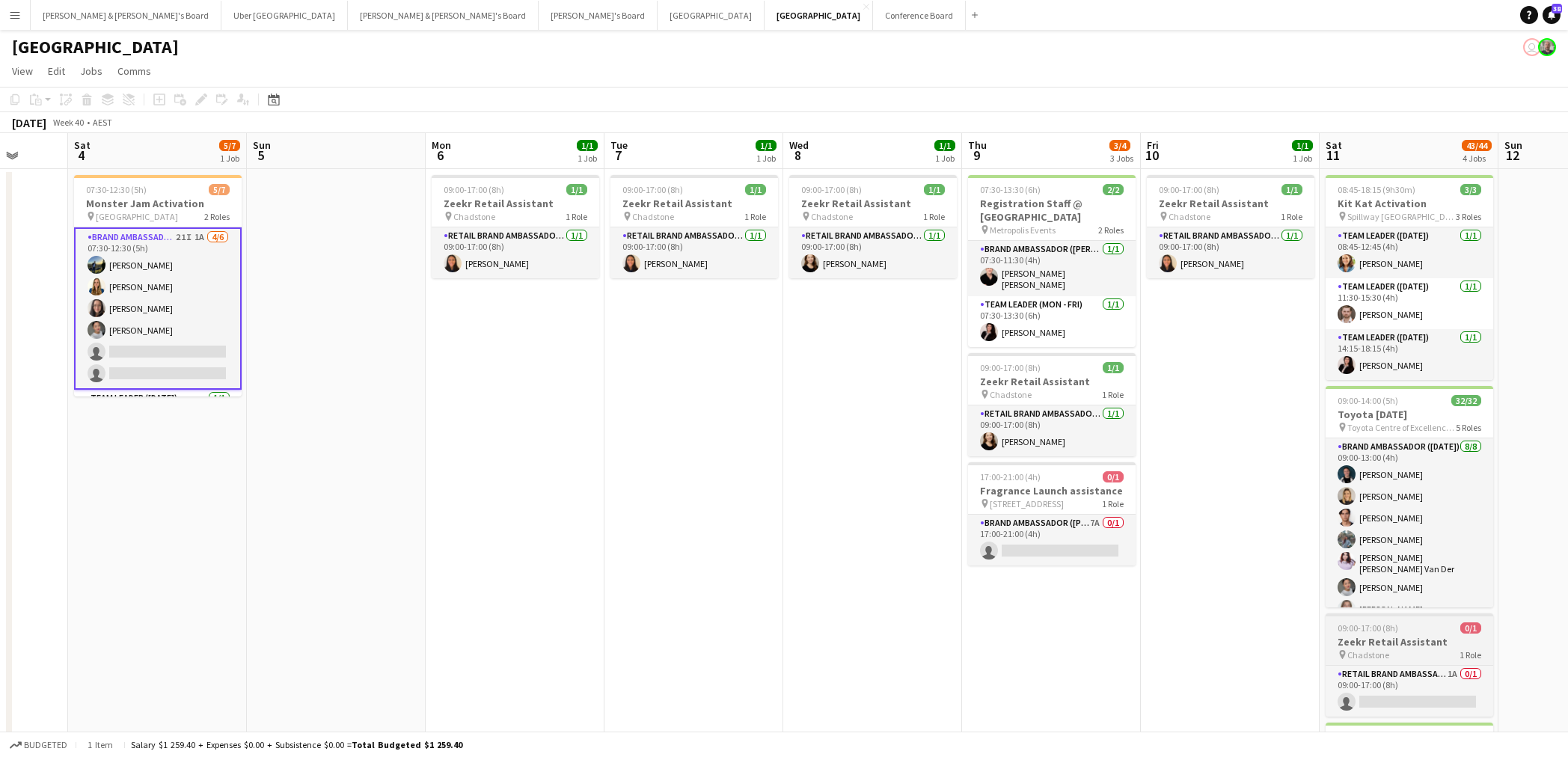
click at [1404, 639] on h3 "Zeekr Retail Assistant" at bounding box center [1409, 642] width 167 height 13
